Goal: Task Accomplishment & Management: Use online tool/utility

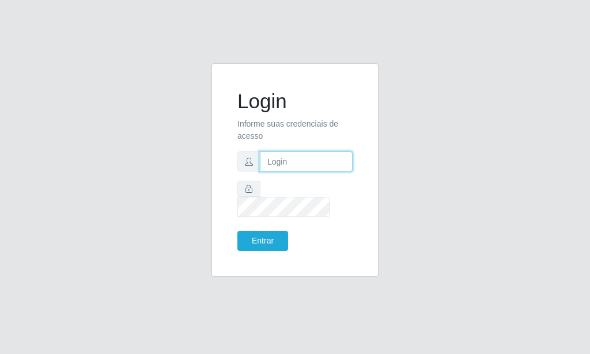
click at [284, 169] on input "text" at bounding box center [306, 161] width 93 height 20
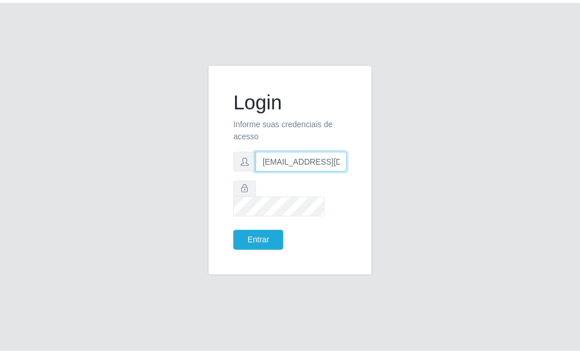
scroll to position [0, 1]
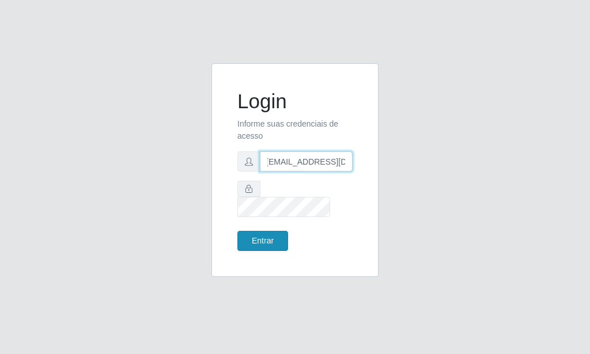
type input "[EMAIL_ADDRESS][DOMAIN_NAME]"
click at [259, 231] on button "Entrar" at bounding box center [262, 241] width 51 height 20
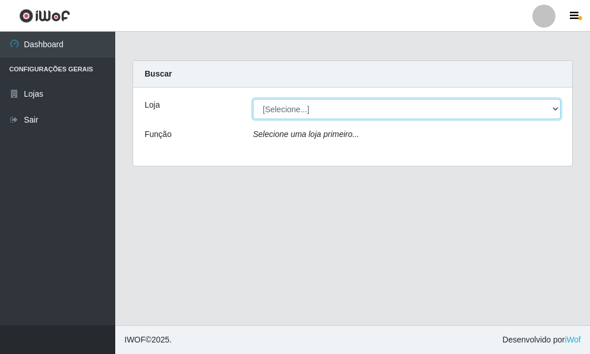
click at [253, 99] on select "[Selecione...] Rede Potiguar 6 - Extremoz" at bounding box center [406, 109] width 307 height 20
click option "[Selecione...]" at bounding box center [0, 0] width 0 height 0
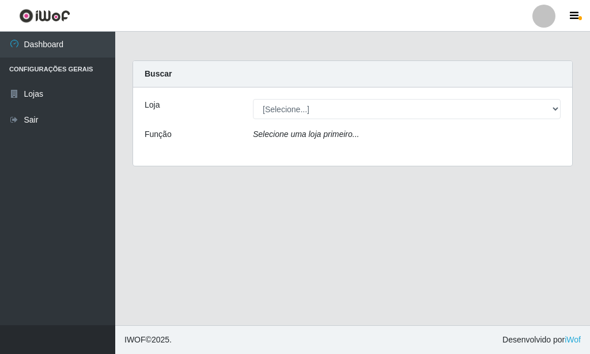
click at [326, 120] on div "Loja [Selecione...] Rede Potiguar 6 - Extremoz Função Selecione uma loja primei…" at bounding box center [352, 127] width 439 height 78
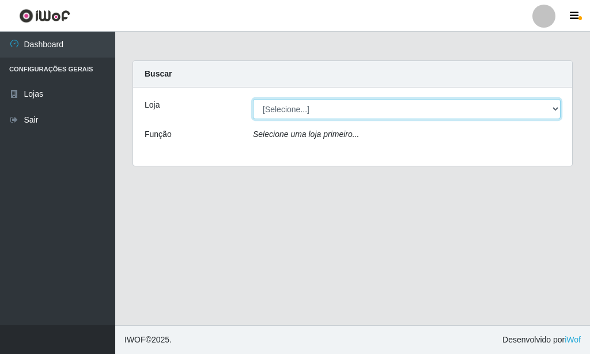
click at [253, 99] on select "[Selecione...] Rede Potiguar 6 - Extremoz" at bounding box center [406, 109] width 307 height 20
select select "80"
click option "Rede Potiguar 6 - Extremoz" at bounding box center [0, 0] width 0 height 0
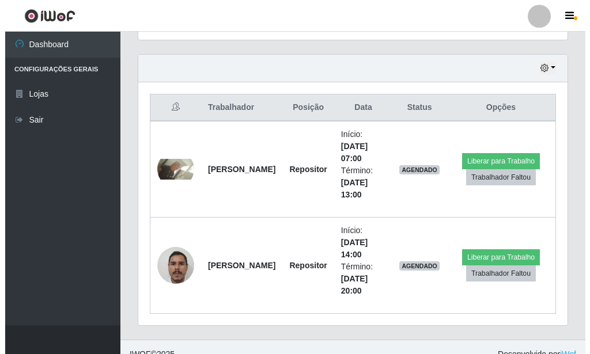
scroll to position [398, 0]
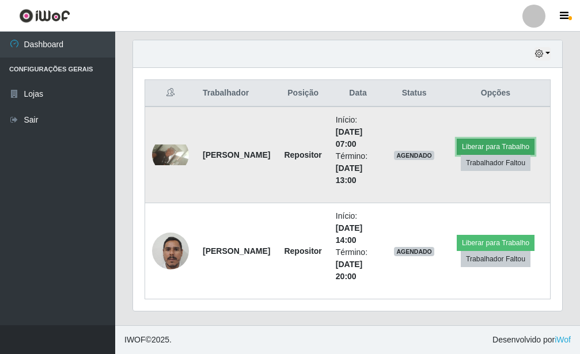
click at [487, 143] on button "Liberar para Trabalho" at bounding box center [496, 147] width 78 height 16
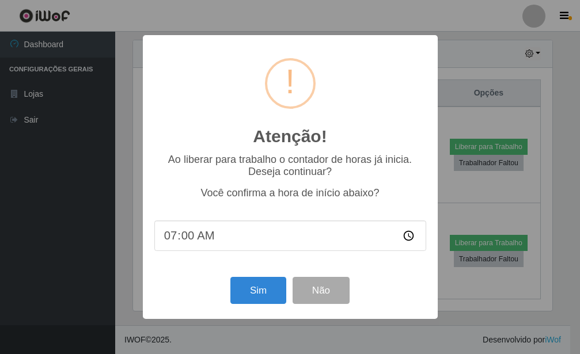
scroll to position [575547, 575357]
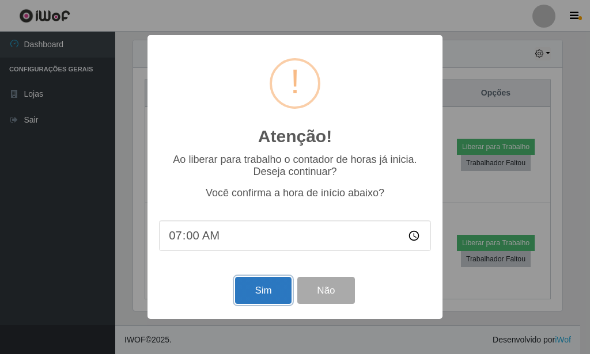
click at [260, 283] on button "Sim" at bounding box center [263, 290] width 56 height 27
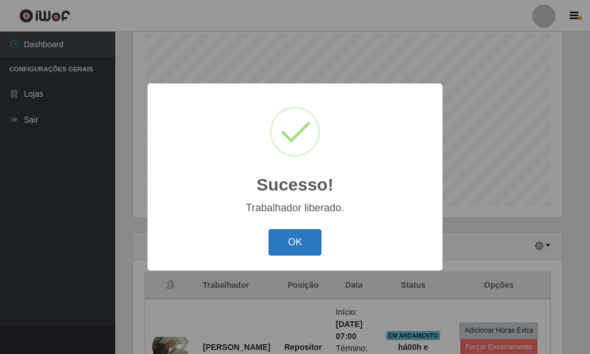
click at [300, 248] on button "OK" at bounding box center [295, 242] width 54 height 27
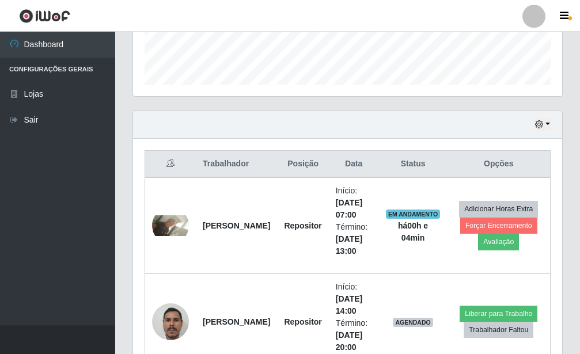
scroll to position [398, 0]
